Goal: Information Seeking & Learning: Learn about a topic

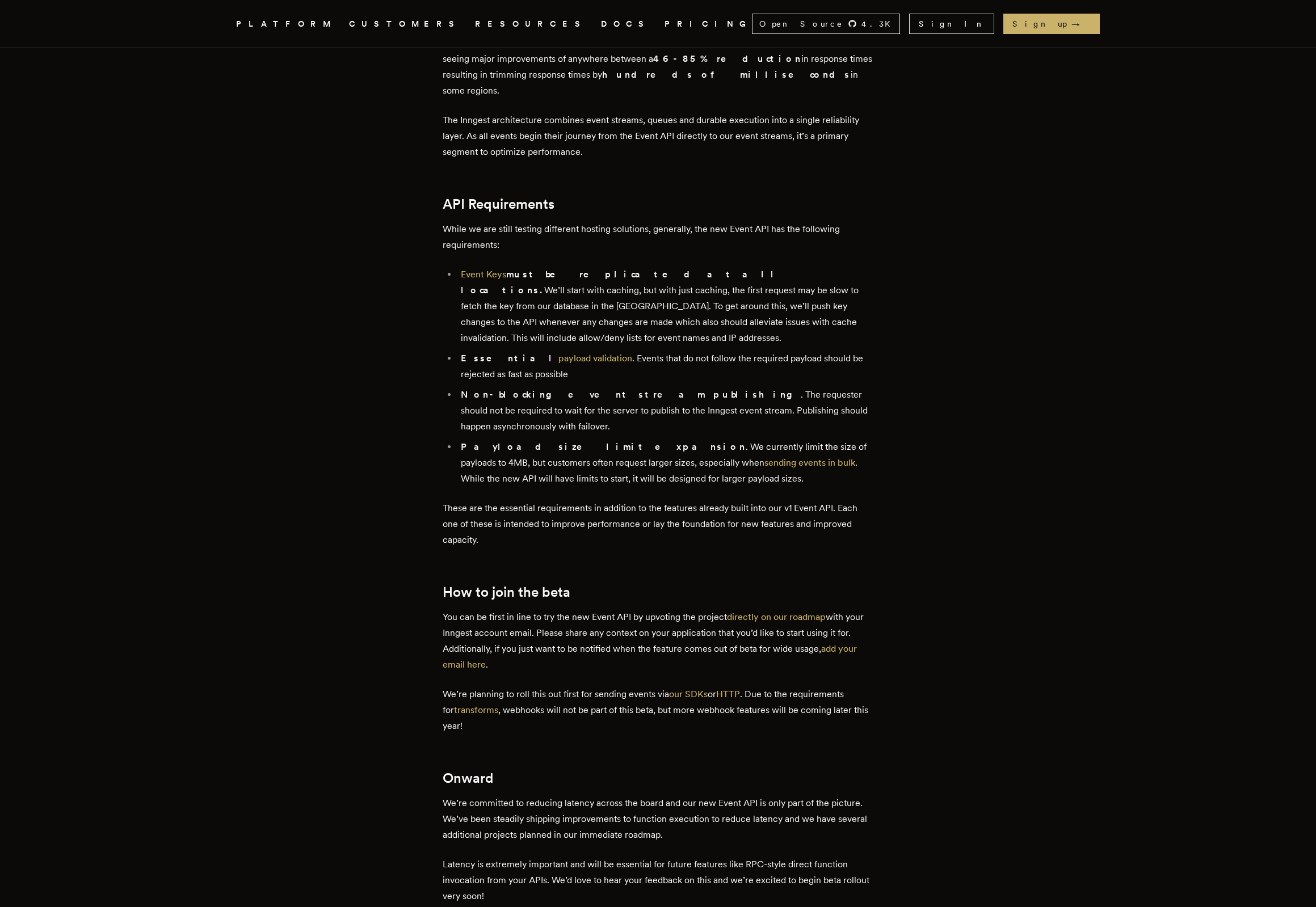
scroll to position [1049, 0]
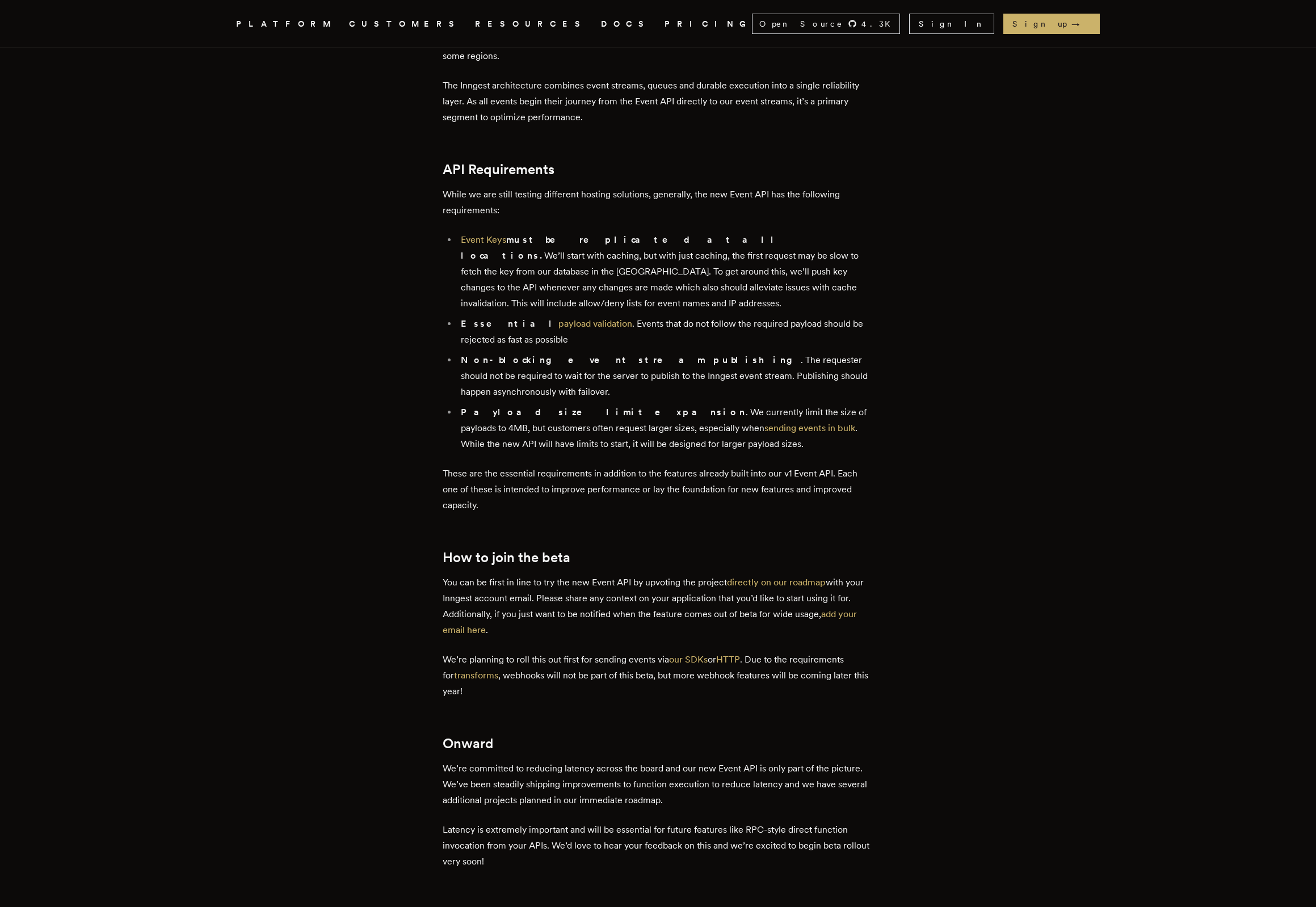
click at [682, 575] on p "You can be first in line to try the new Event API by upvoting the project direc…" at bounding box center [658, 607] width 432 height 64
click at [457, 609] on link "add your email here" at bounding box center [650, 622] width 414 height 27
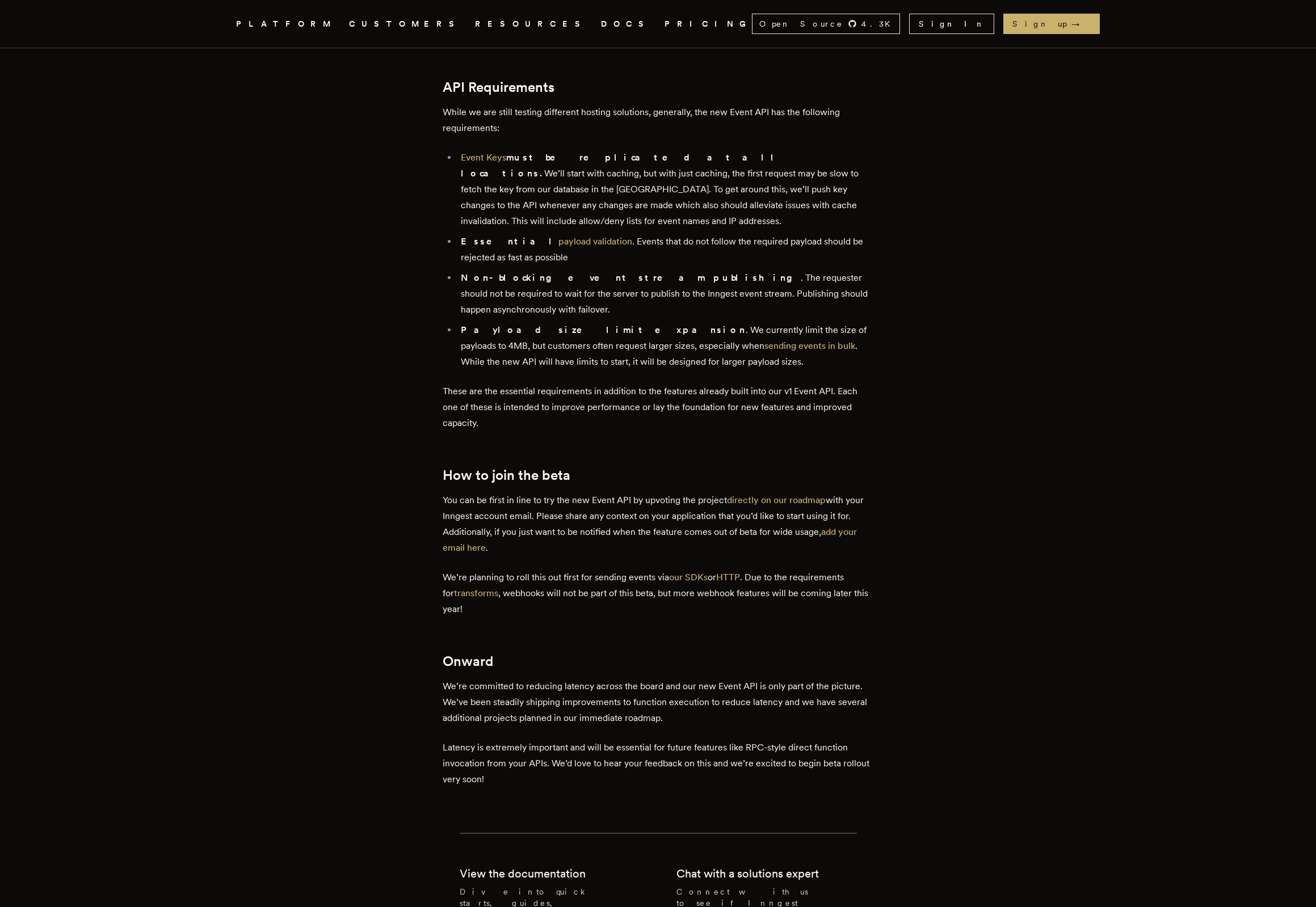
scroll to position [1135, 0]
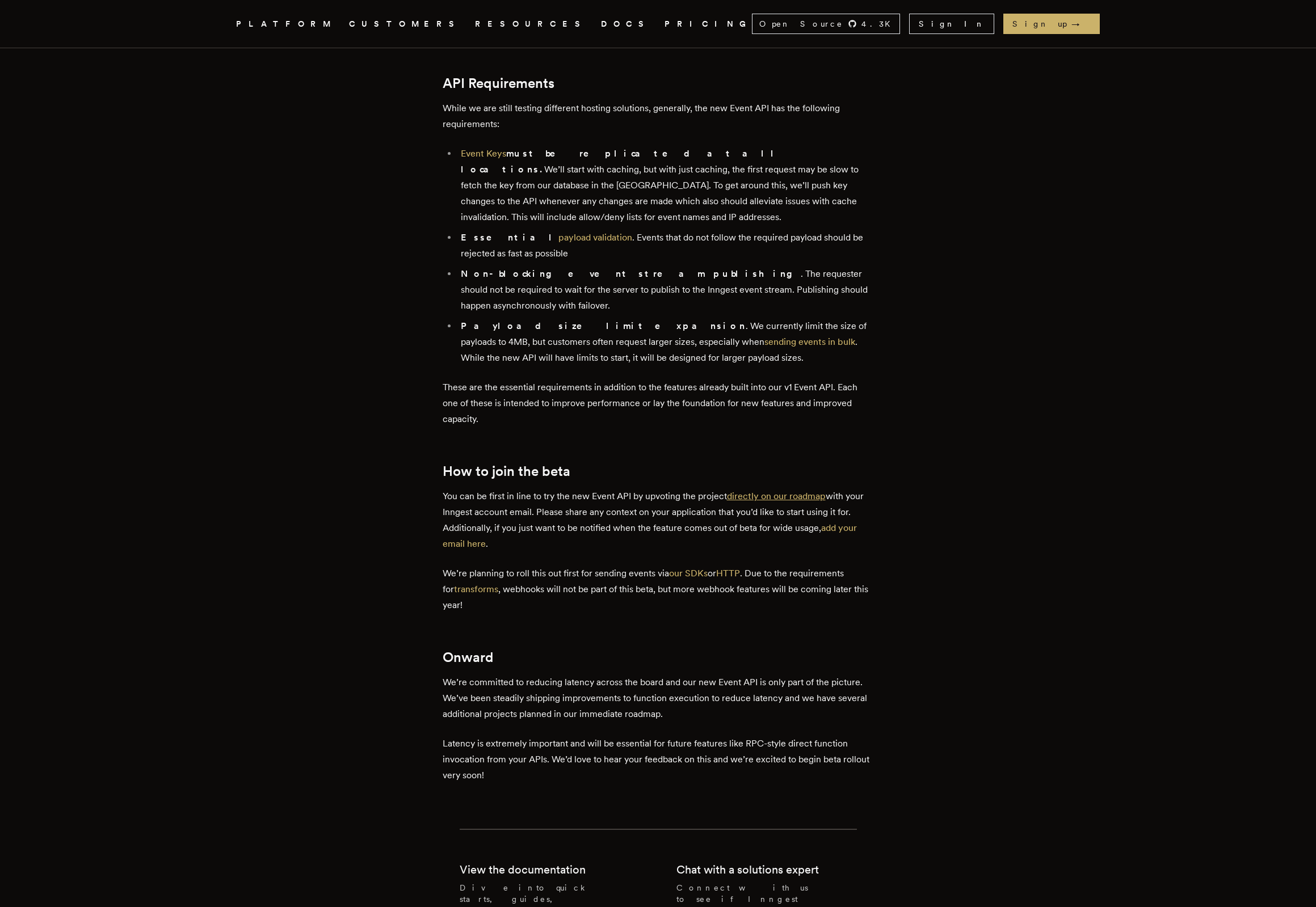
click at [787, 491] on link "directly on our roadmap" at bounding box center [776, 496] width 99 height 11
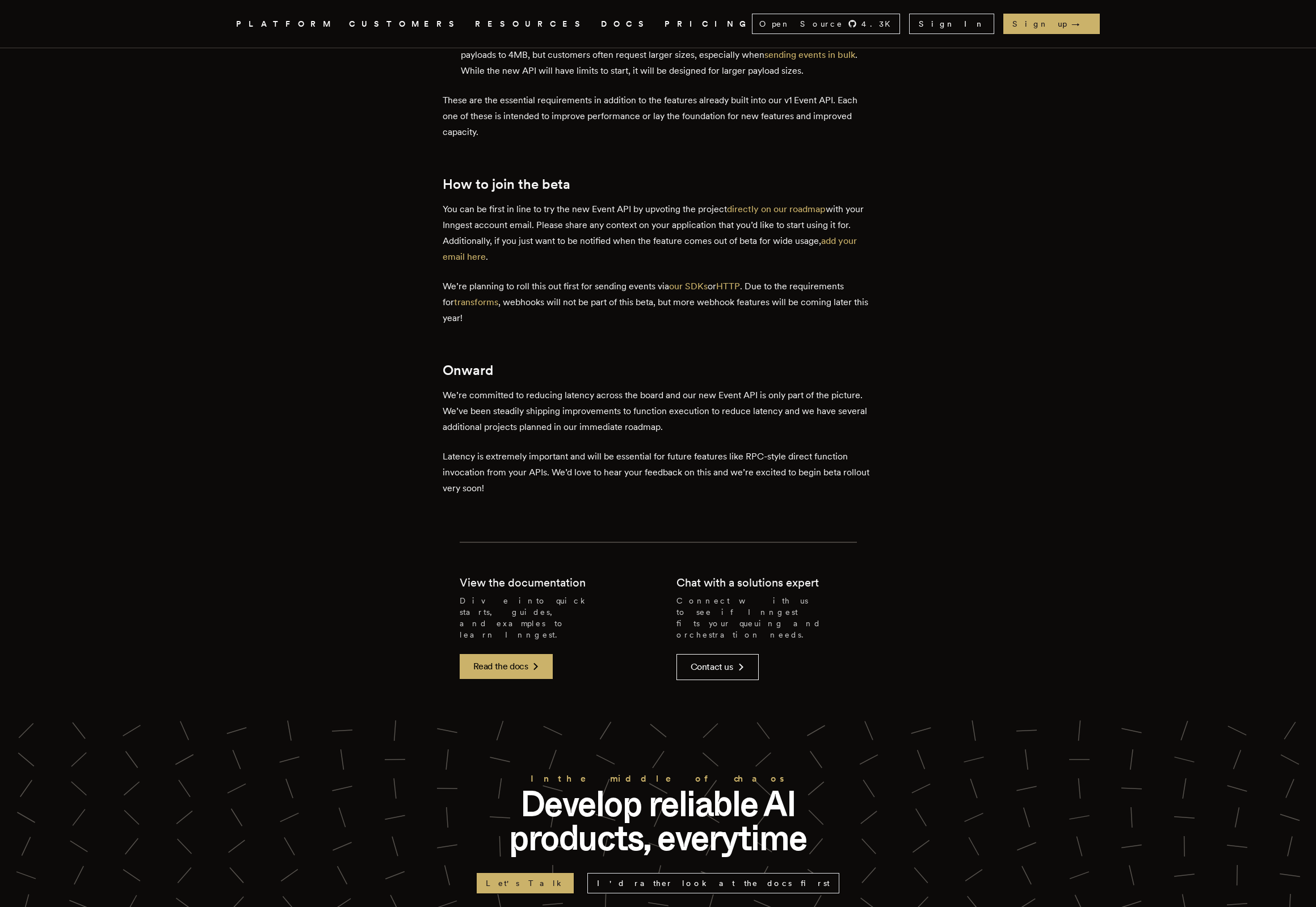
scroll to position [1479, 0]
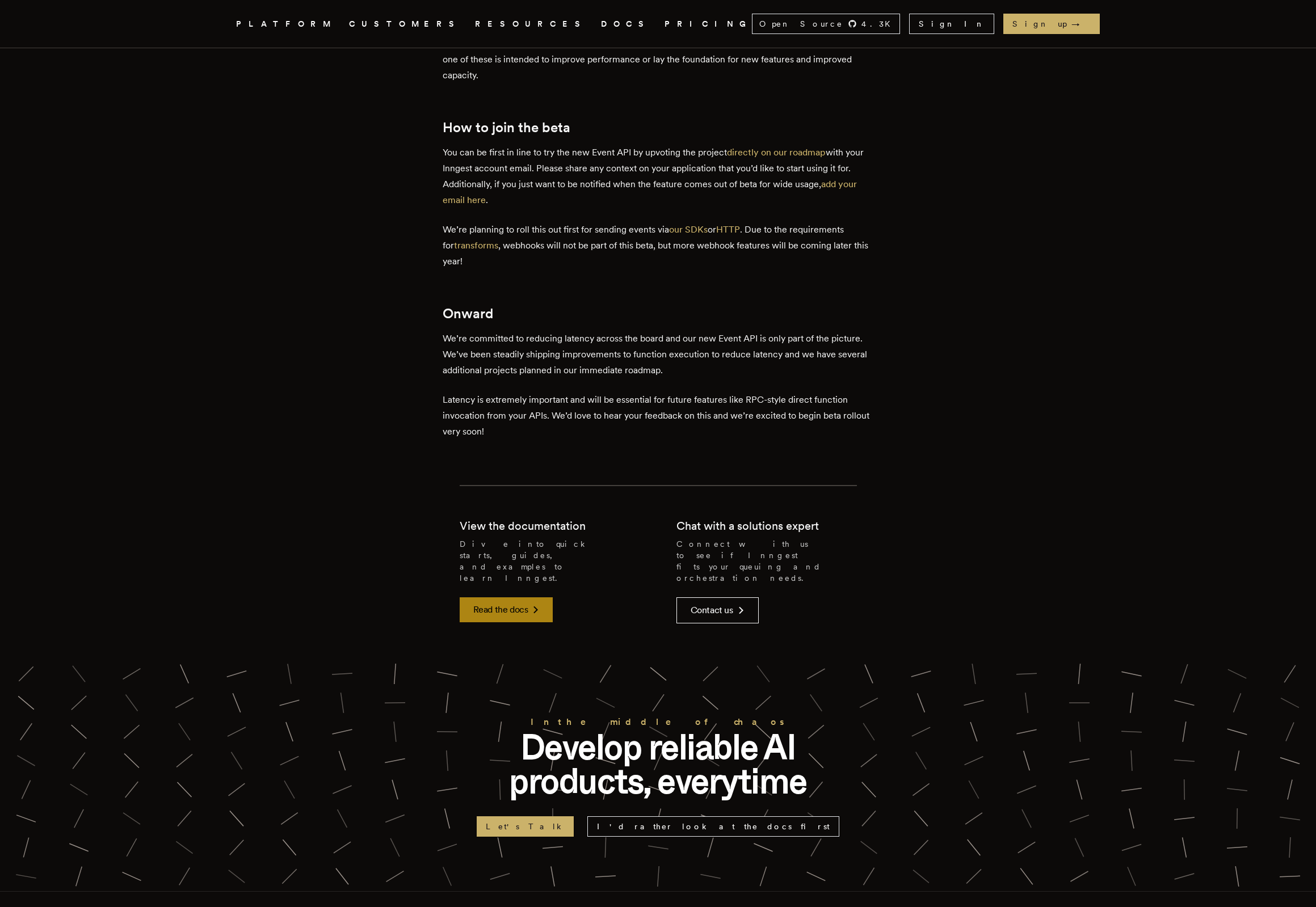
click at [501, 598] on link "Read the docs" at bounding box center [506, 610] width 94 height 25
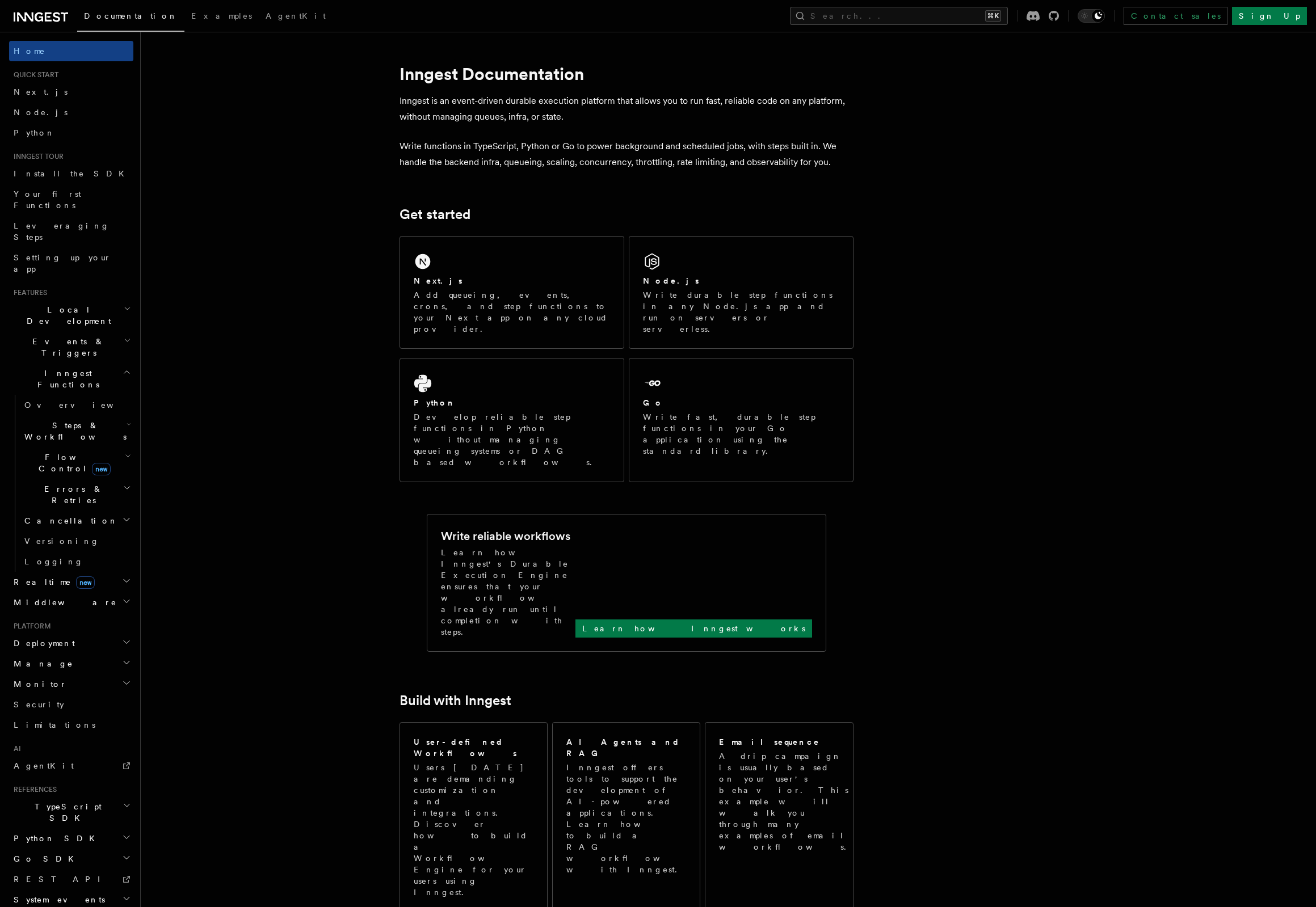
scroll to position [1, 0]
click at [115, 571] on h2 "Realtime new" at bounding box center [71, 582] width 124 height 21
click at [36, 598] on span "Overview" at bounding box center [82, 602] width 117 height 9
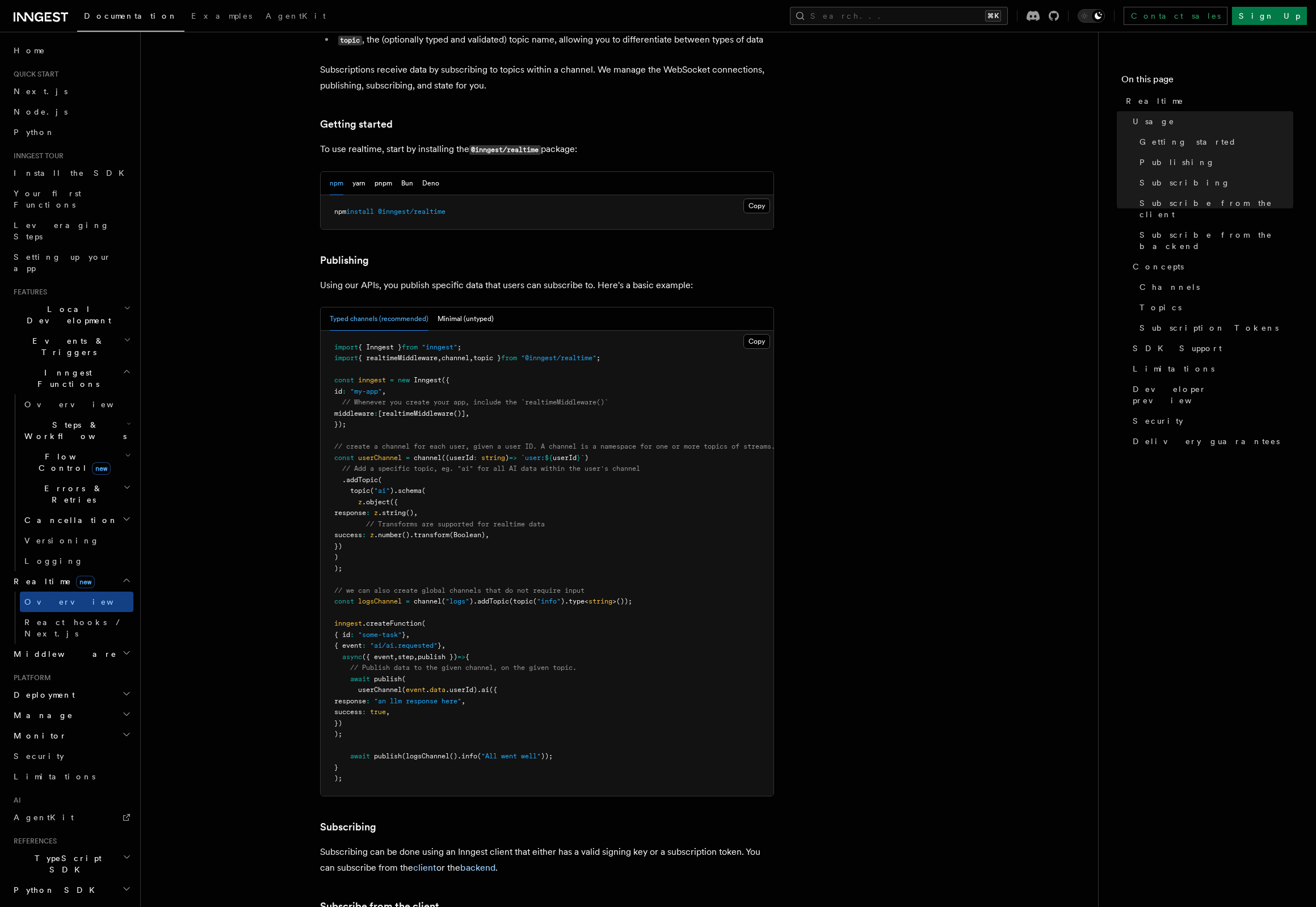
scroll to position [519, 0]
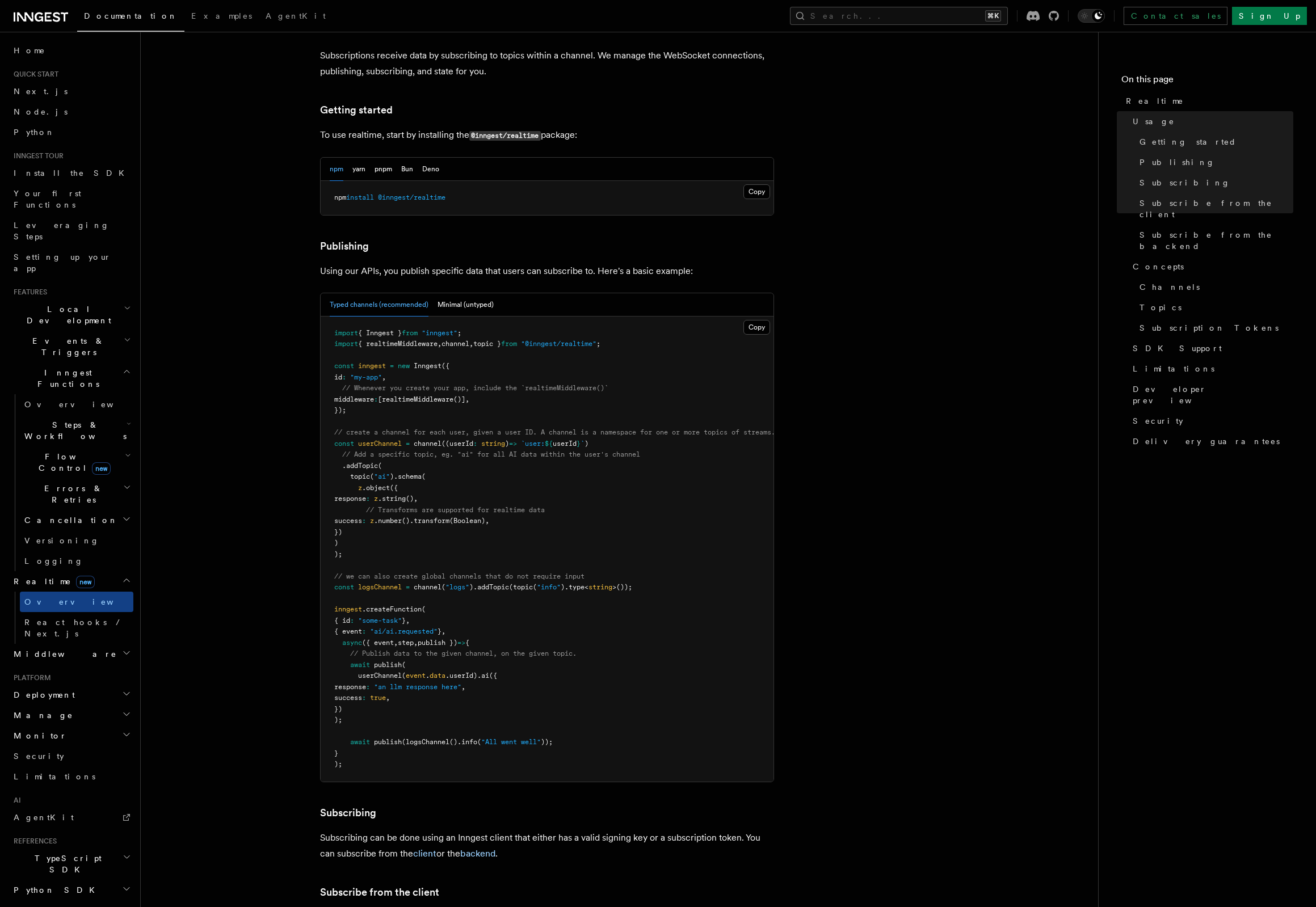
click at [134, 618] on header "Search... Documentation Examples AgentKit Home Quick start Next.js Node.js Pyth…" at bounding box center [70, 469] width 141 height 875
click at [127, 730] on icon "button" at bounding box center [126, 735] width 9 height 9
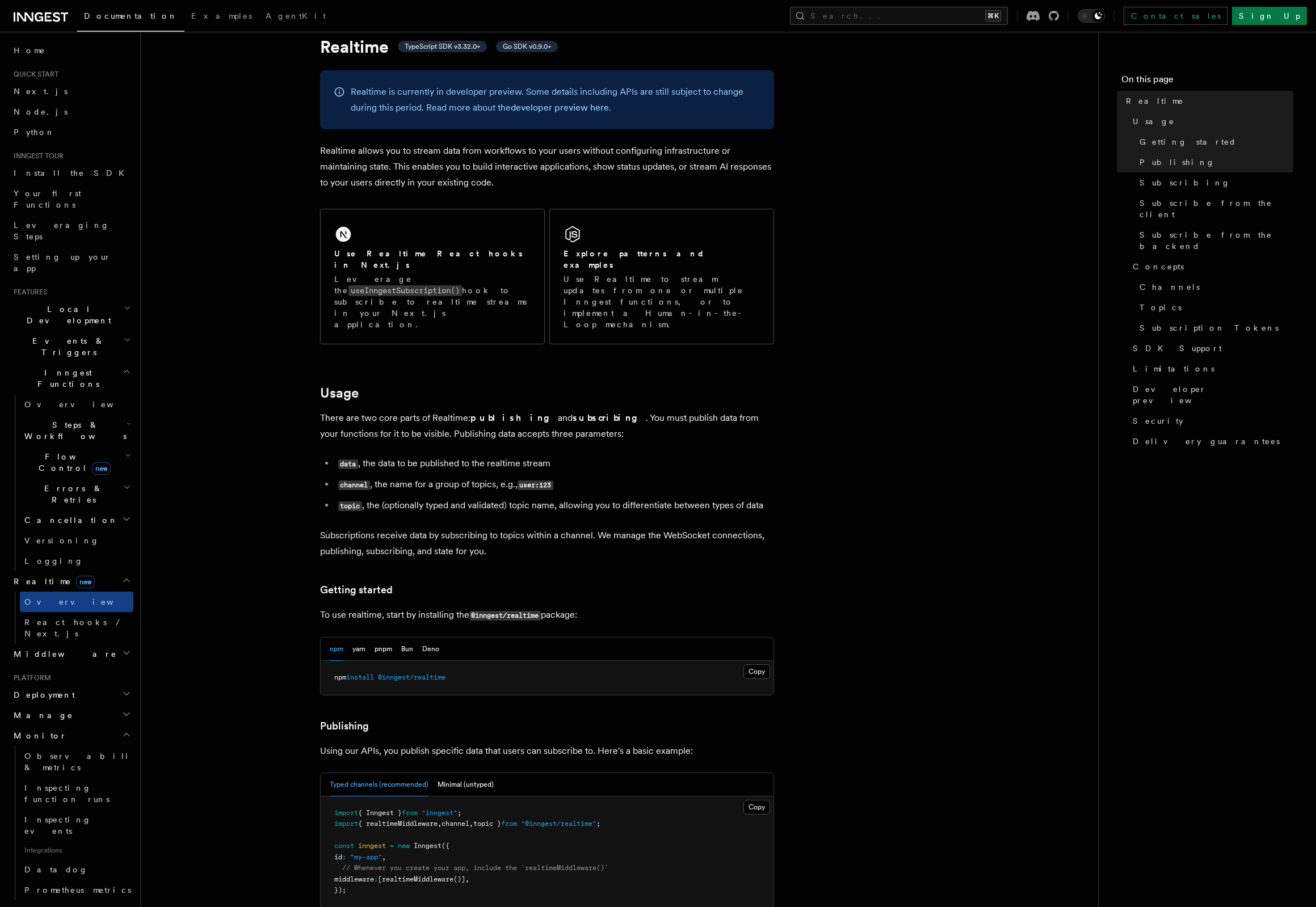
scroll to position [40, 0]
